Goal: Information Seeking & Learning: Learn about a topic

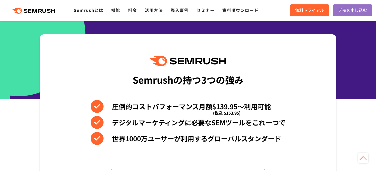
scroll to position [191, 0]
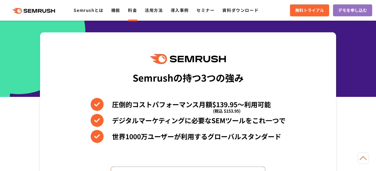
click at [132, 12] on link "料金" at bounding box center [132, 10] width 9 height 6
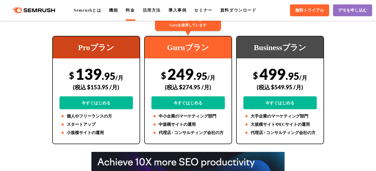
scroll to position [113, 0]
